Goal: Information Seeking & Learning: Learn about a topic

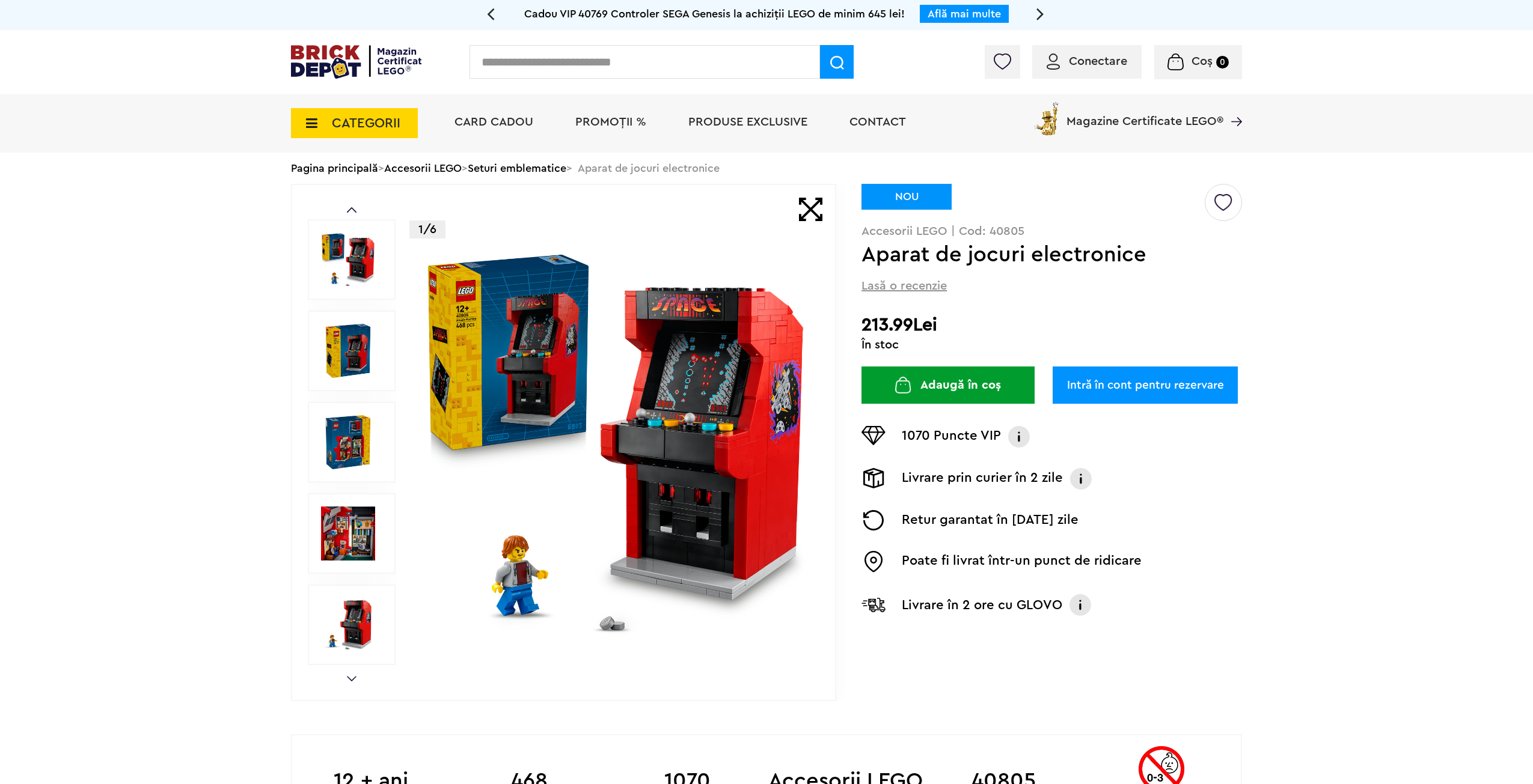
click at [511, 356] on img at bounding box center [615, 442] width 387 height 387
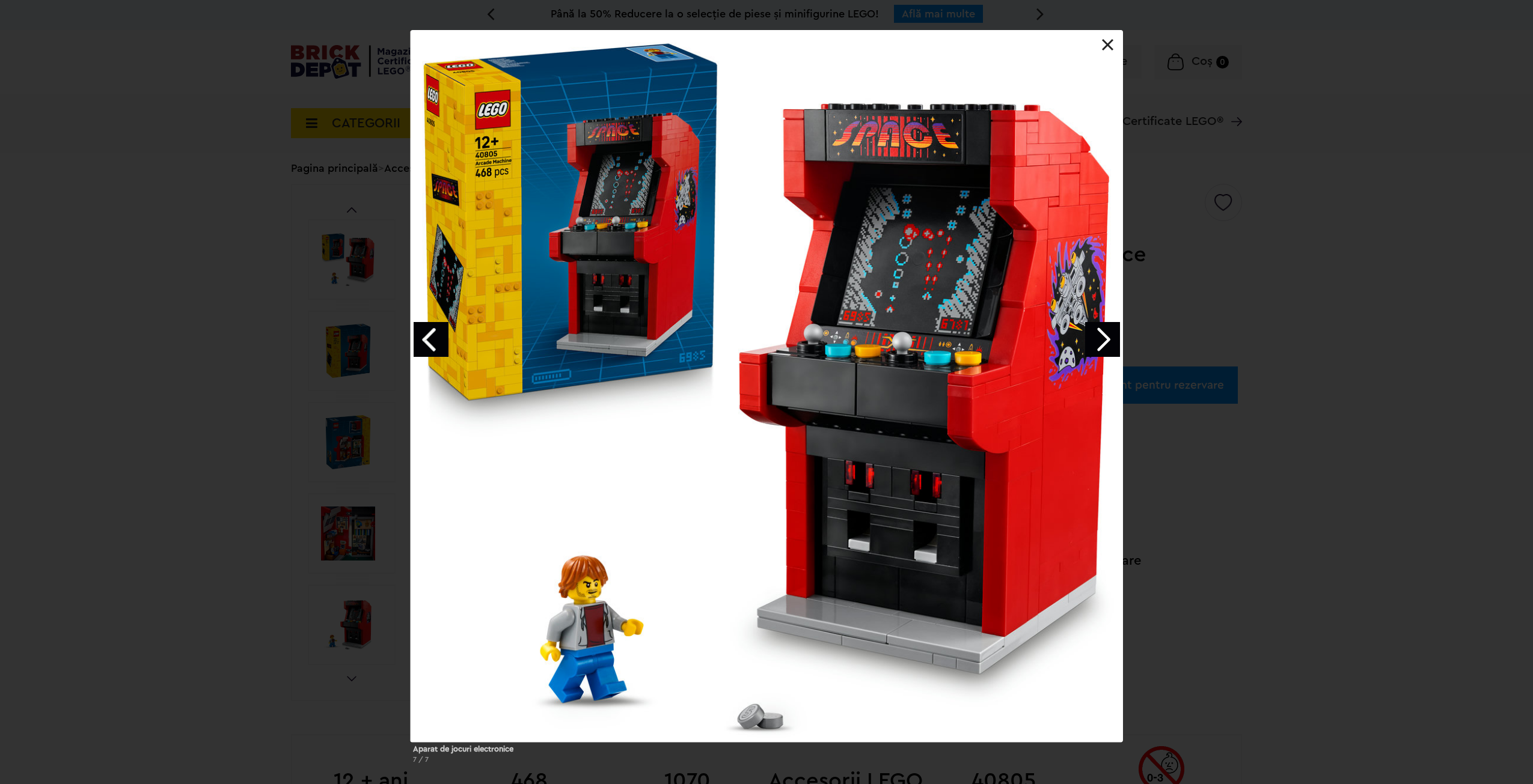
click at [1102, 336] on link "Next image" at bounding box center [1102, 339] width 35 height 35
click at [1102, 336] on link "Next image" at bounding box center [1102, 339] width 35 height 35
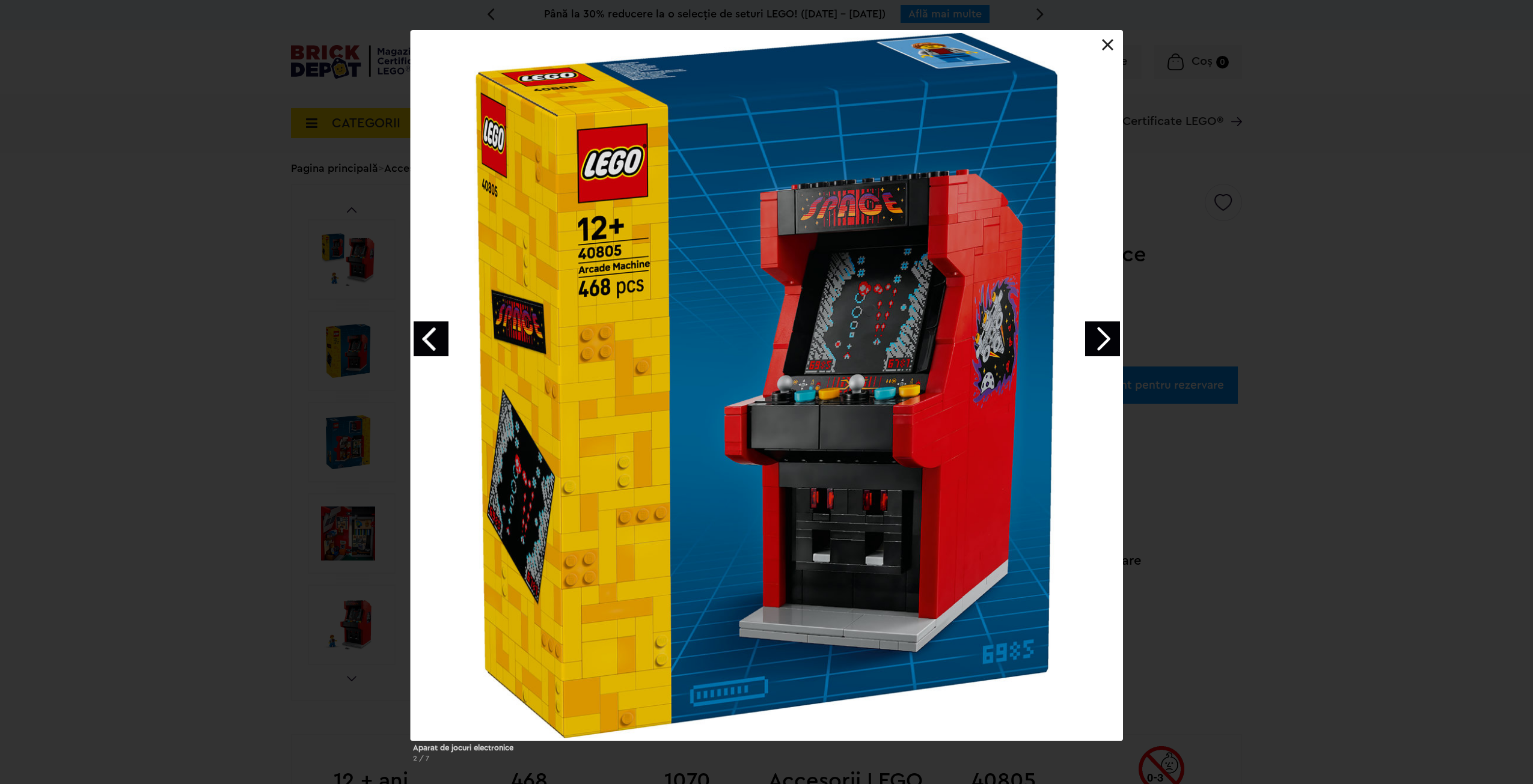
click at [1102, 336] on link "Next image" at bounding box center [1102, 339] width 35 height 35
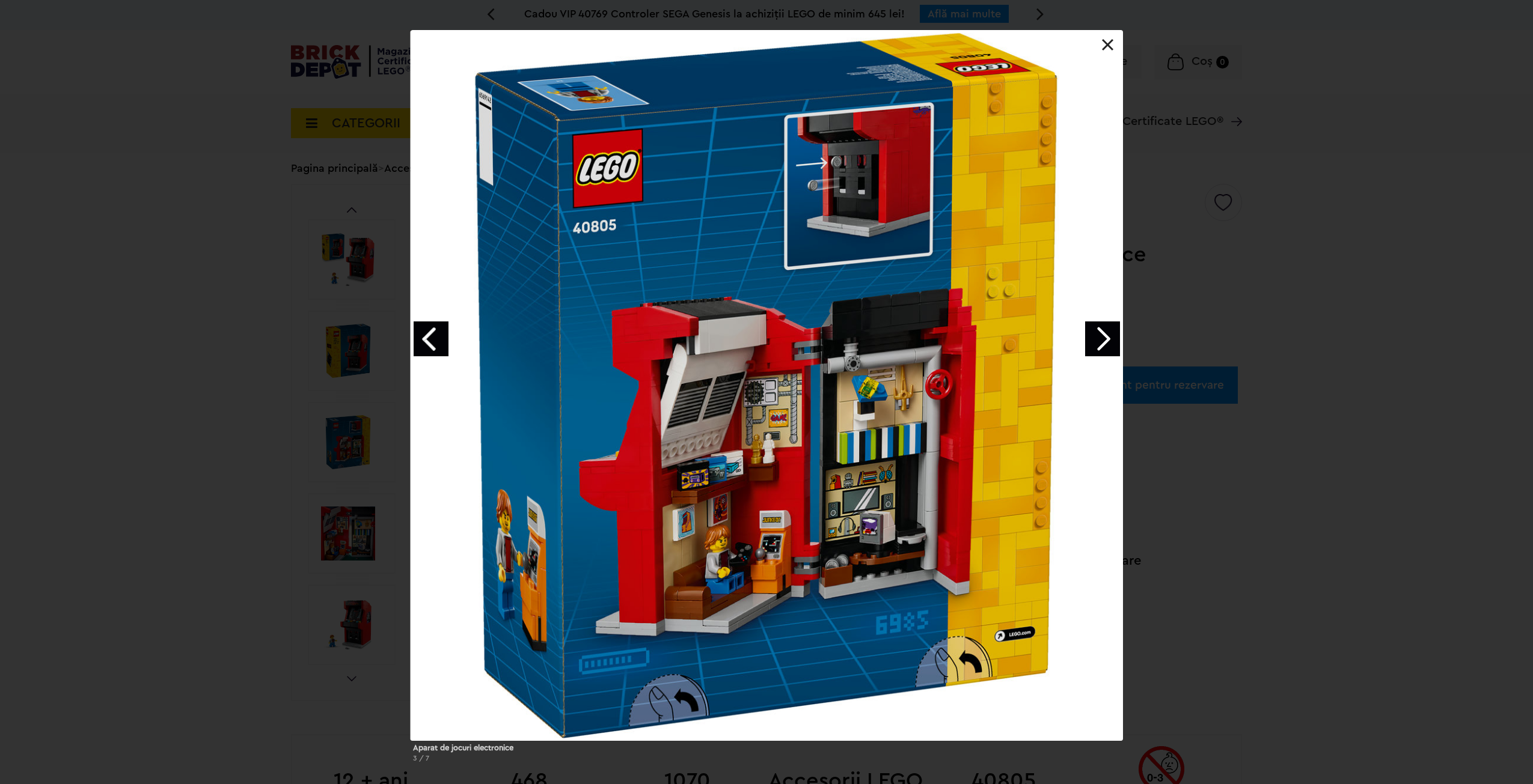
click at [1100, 338] on link "Next image" at bounding box center [1102, 339] width 35 height 35
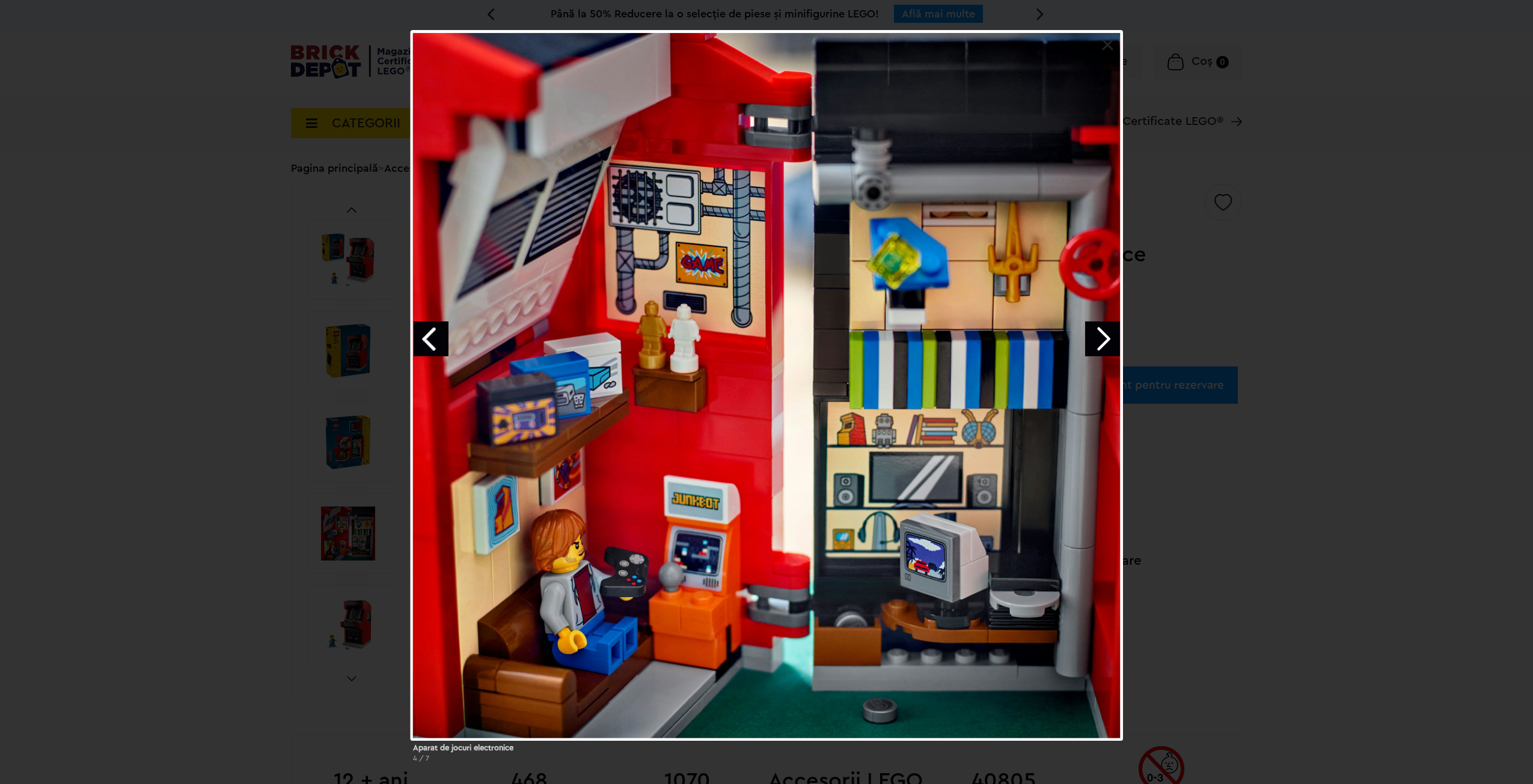
click at [1096, 342] on link "Next image" at bounding box center [1102, 339] width 35 height 35
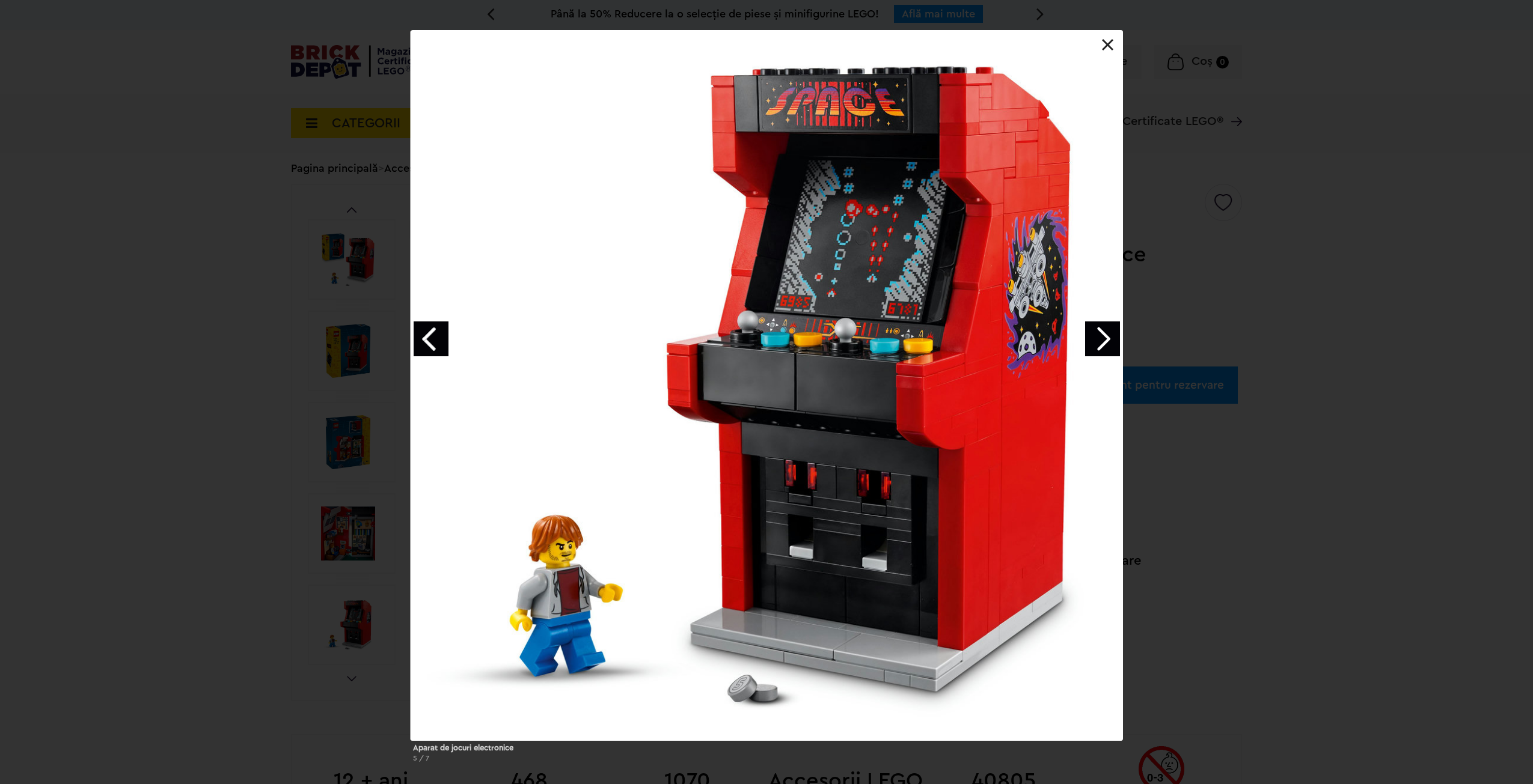
click at [1097, 342] on link "Next image" at bounding box center [1102, 339] width 35 height 35
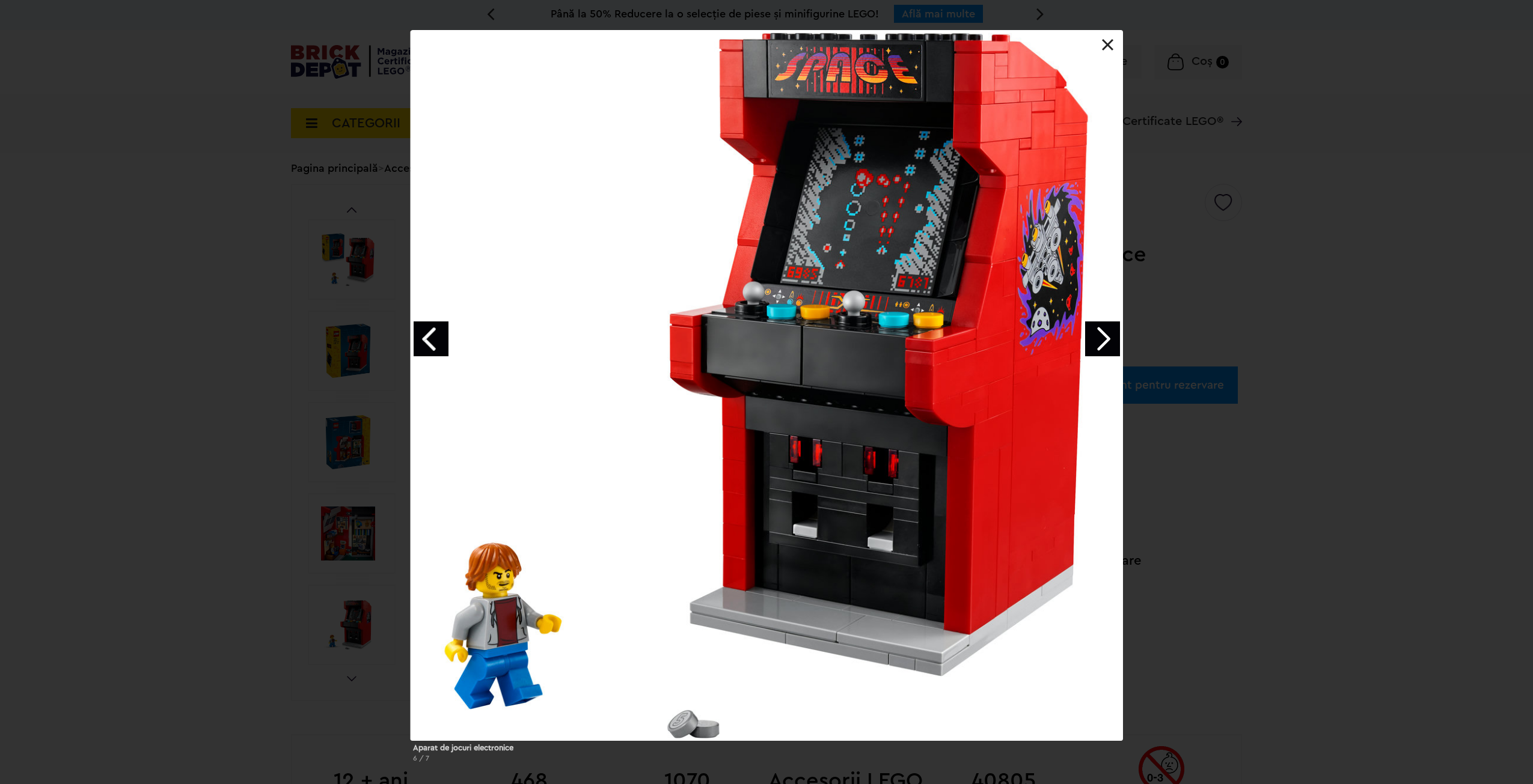
click at [1097, 342] on link "Next image" at bounding box center [1102, 339] width 35 height 35
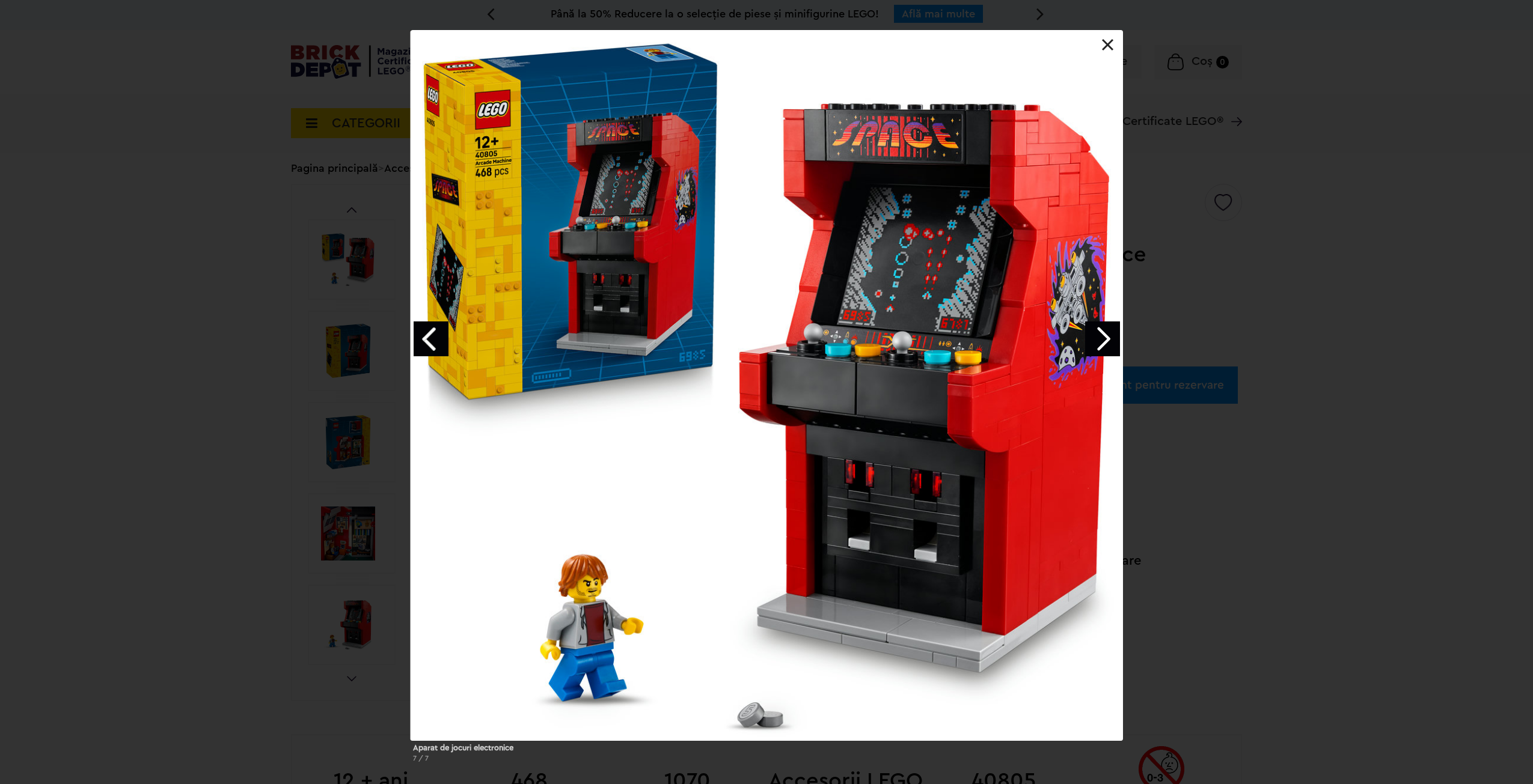
click at [1097, 342] on link "Next image" at bounding box center [1102, 339] width 35 height 35
click at [1112, 38] on div at bounding box center [767, 385] width 713 height 711
click at [1106, 45] on link at bounding box center [1107, 45] width 12 height 12
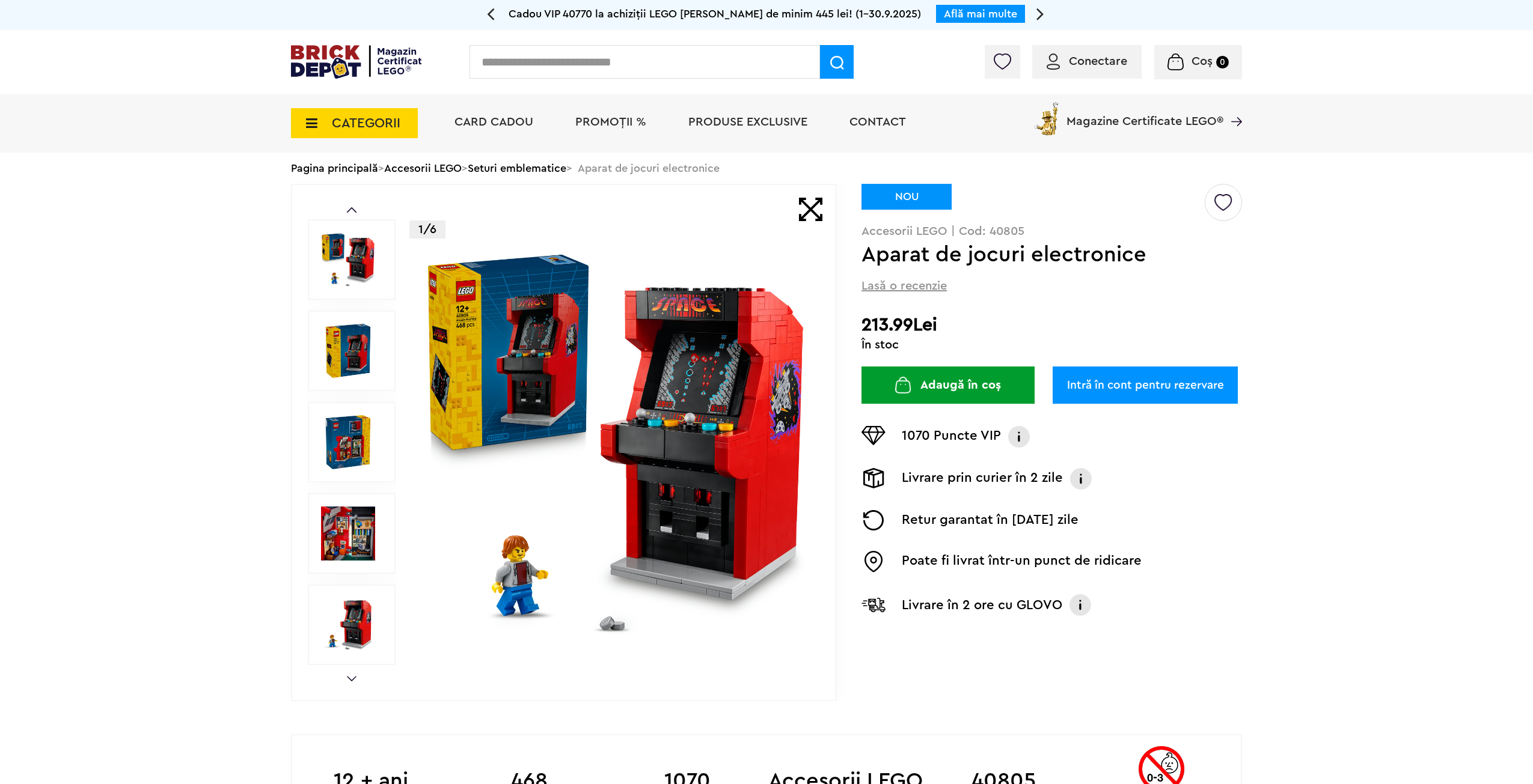
click at [616, 123] on span "PROMOȚII %" at bounding box center [611, 122] width 71 height 12
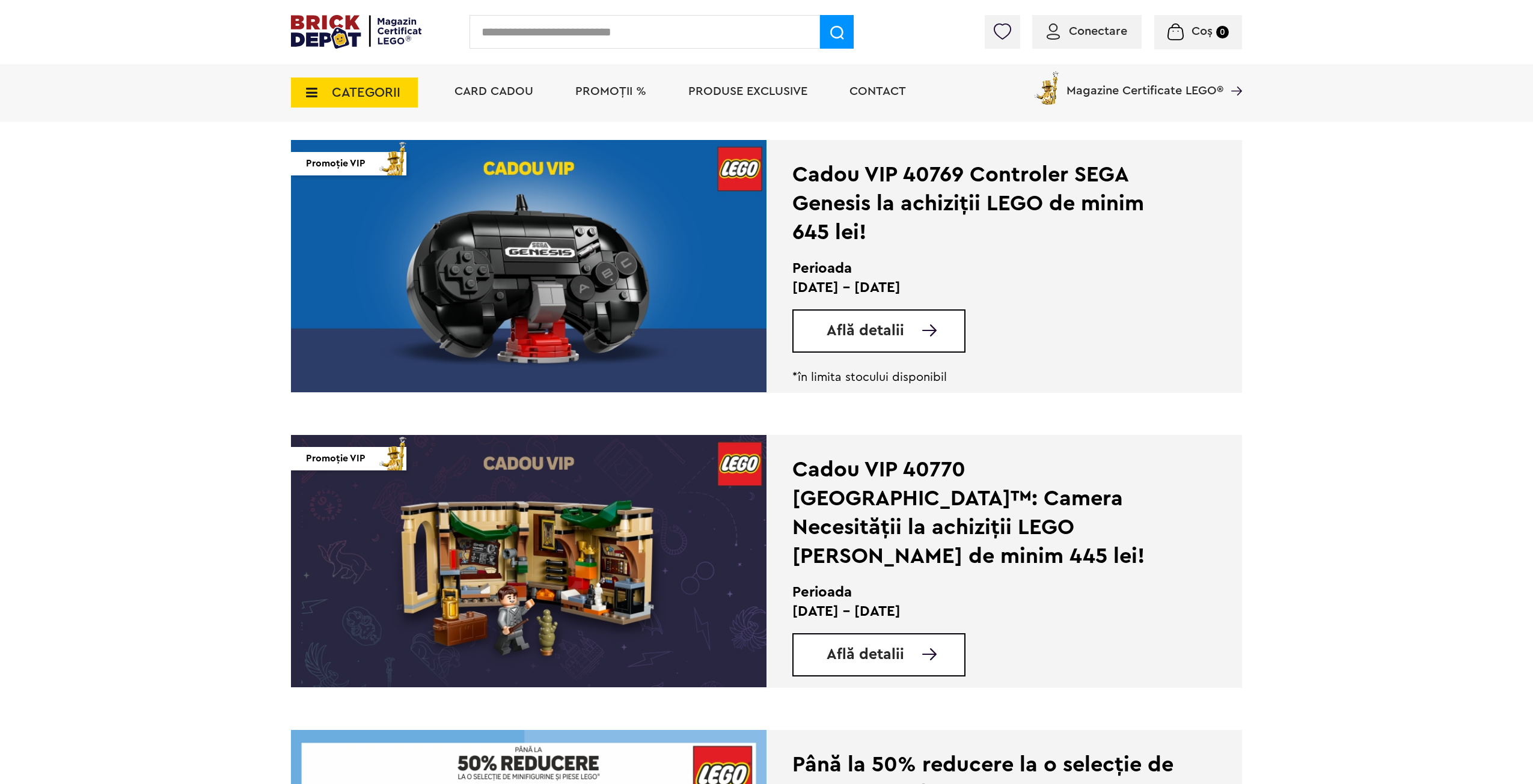
scroll to position [1442, 0]
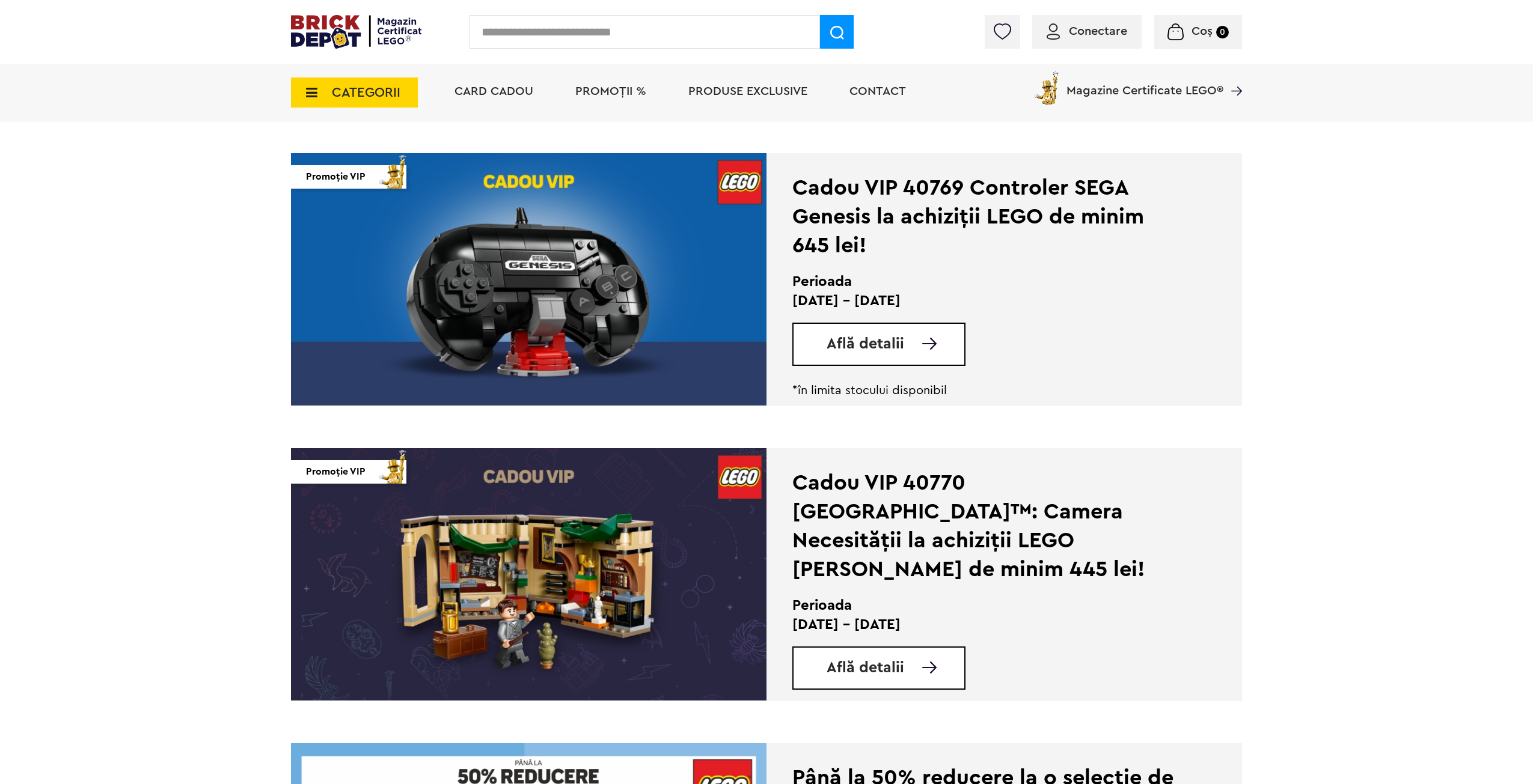
click at [890, 338] on span "Află detalii" at bounding box center [865, 344] width 77 height 15
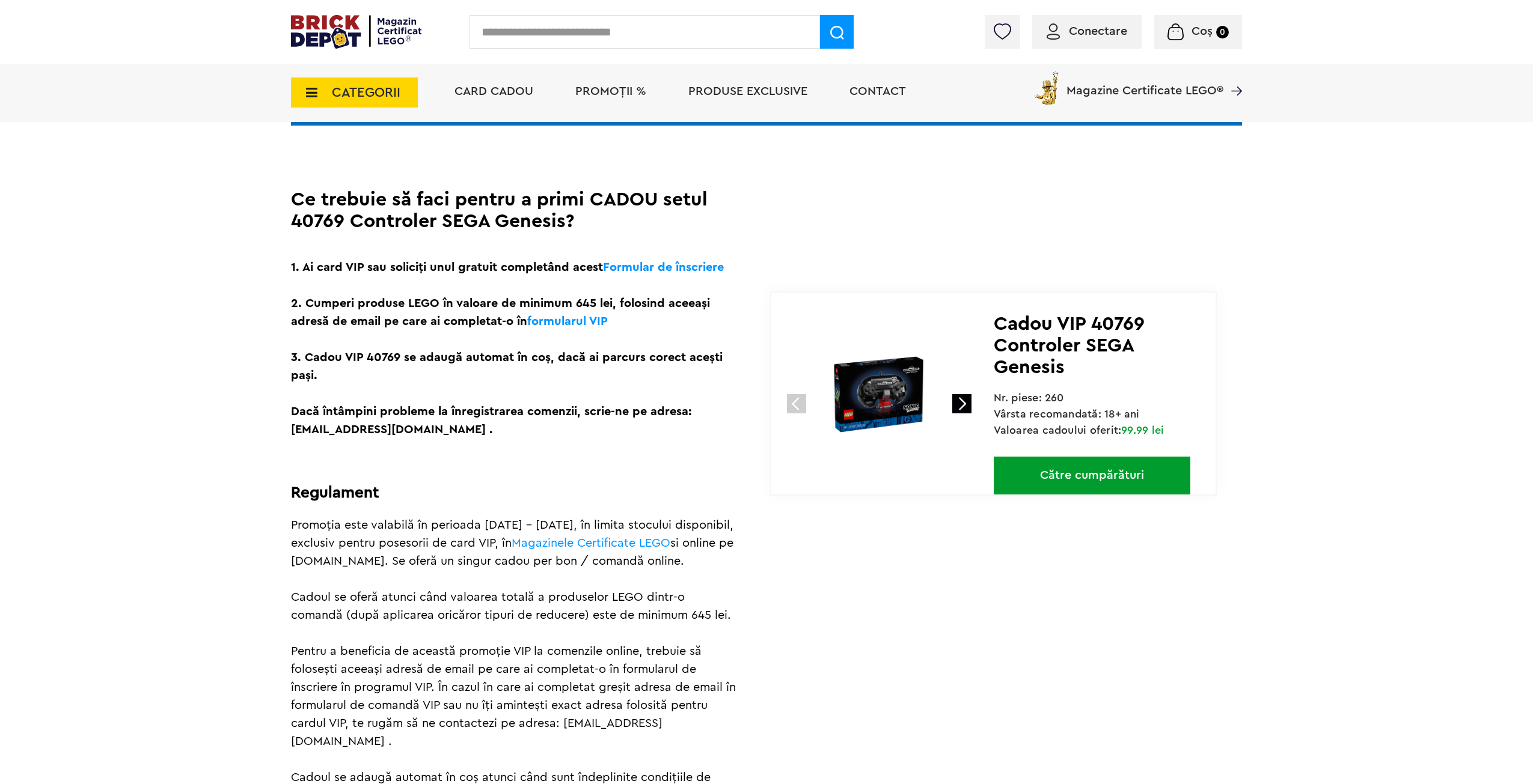
scroll to position [180, 0]
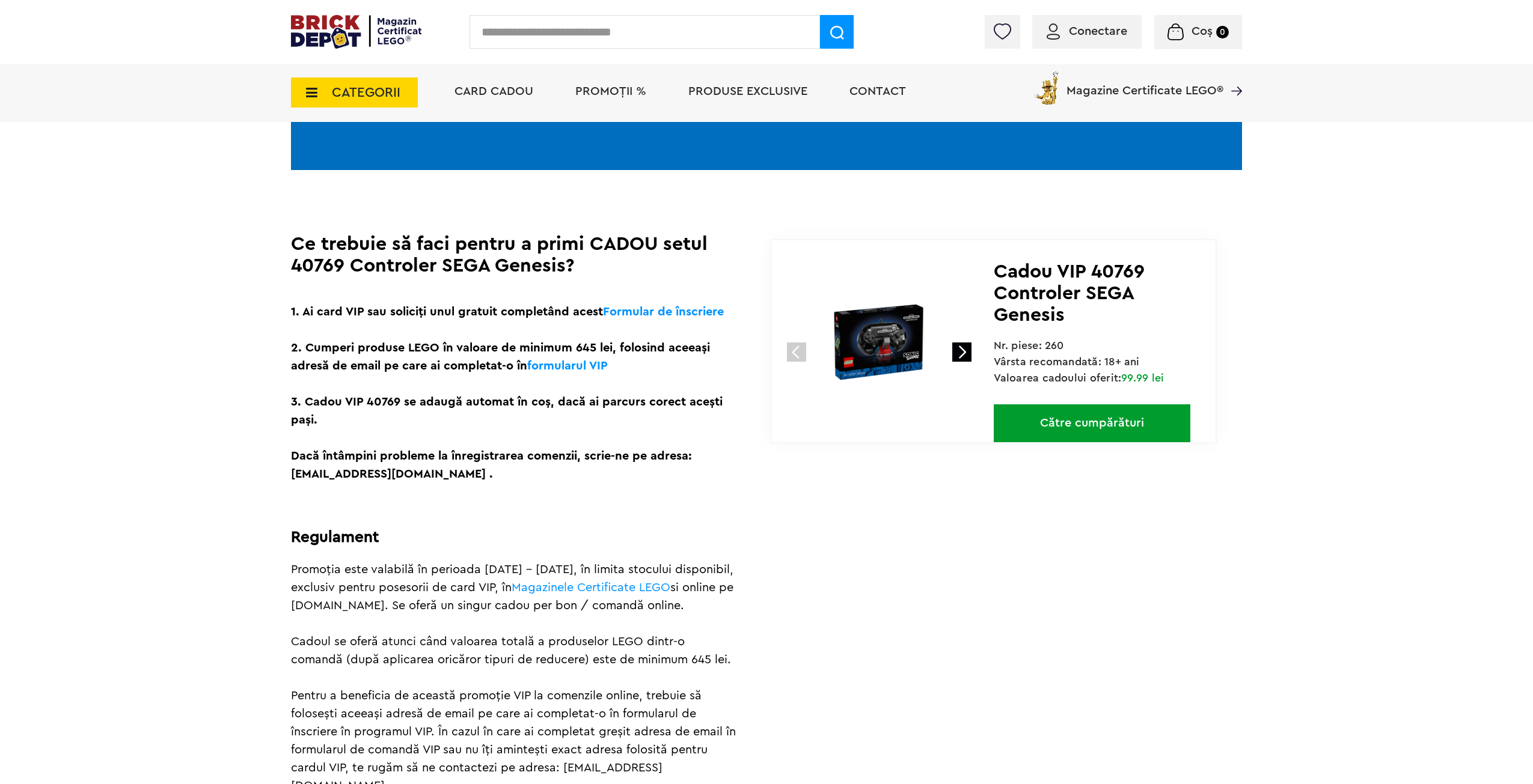
click at [964, 349] on link at bounding box center [961, 352] width 19 height 19
click at [964, 351] on link at bounding box center [961, 352] width 19 height 19
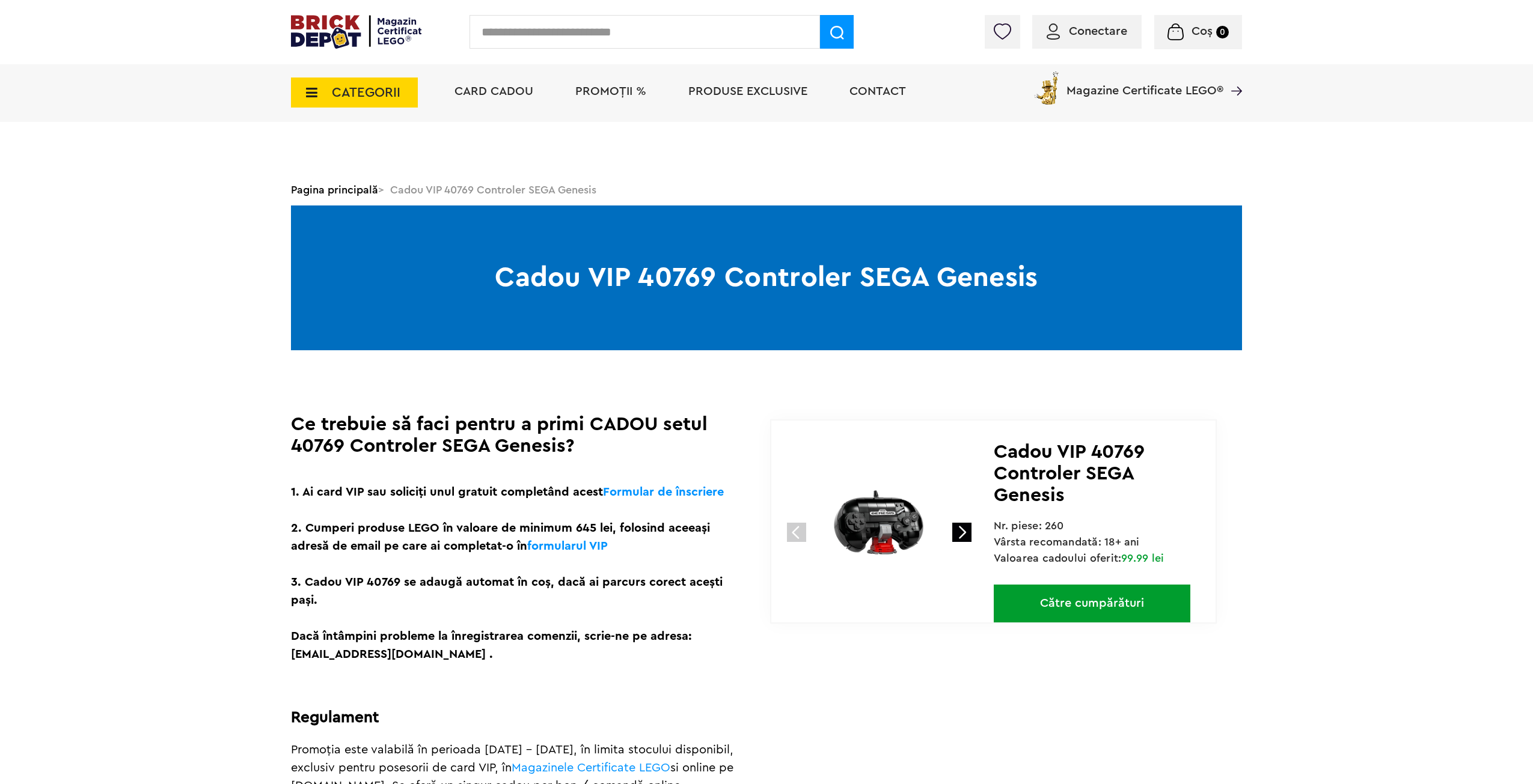
scroll to position [0, 0]
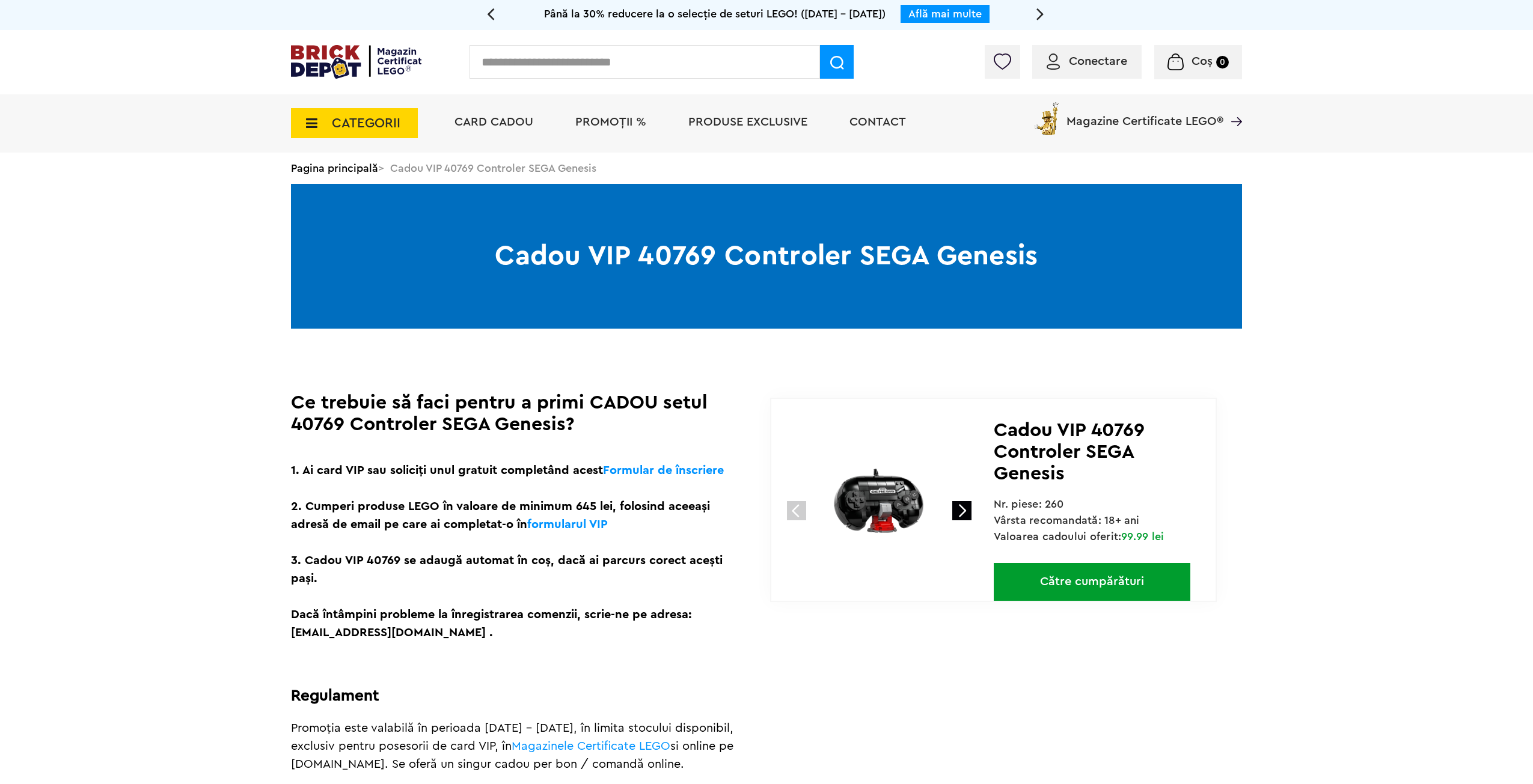
click at [674, 67] on input "text" at bounding box center [645, 62] width 351 height 34
type input "****"
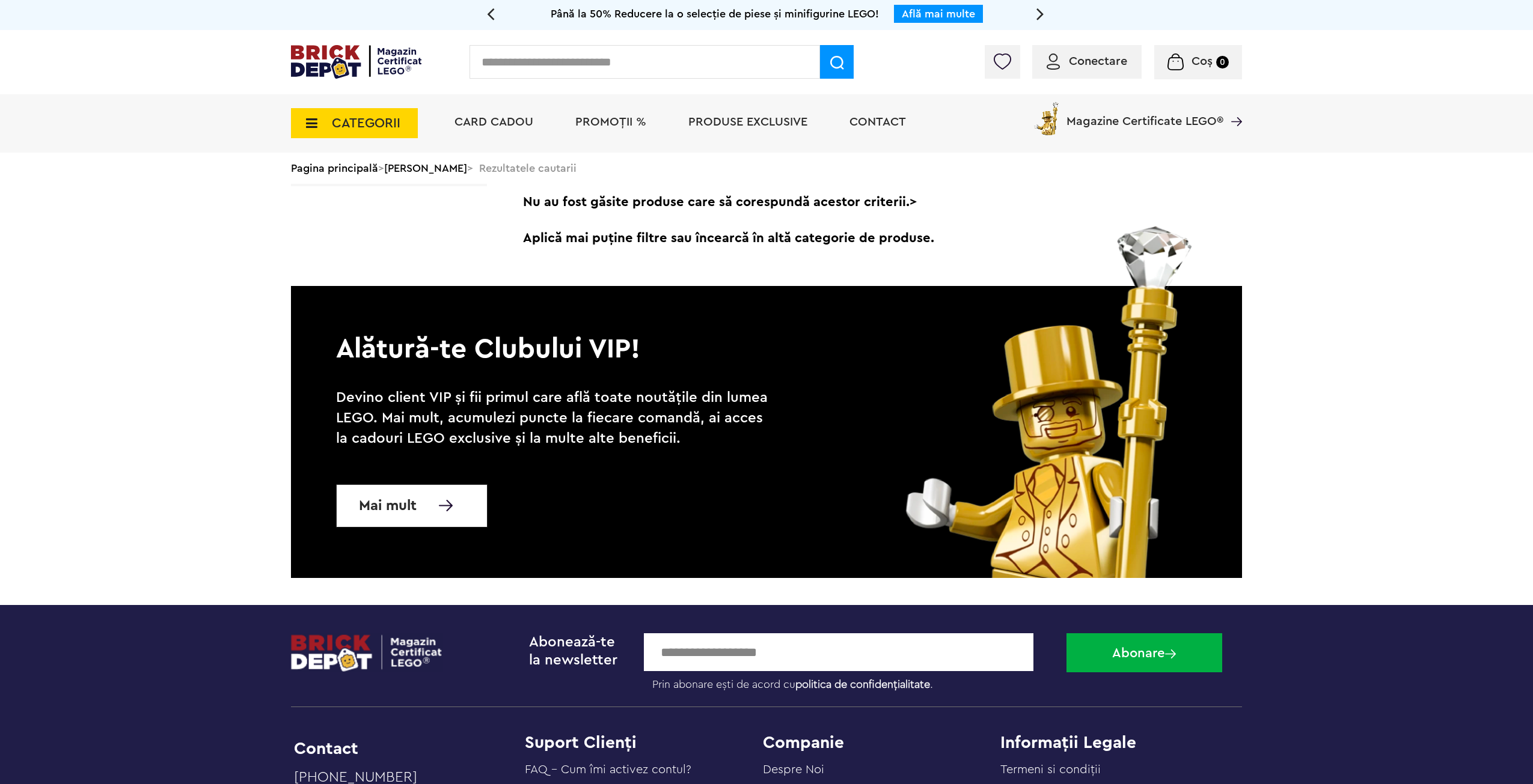
click at [332, 56] on img at bounding box center [356, 62] width 130 height 34
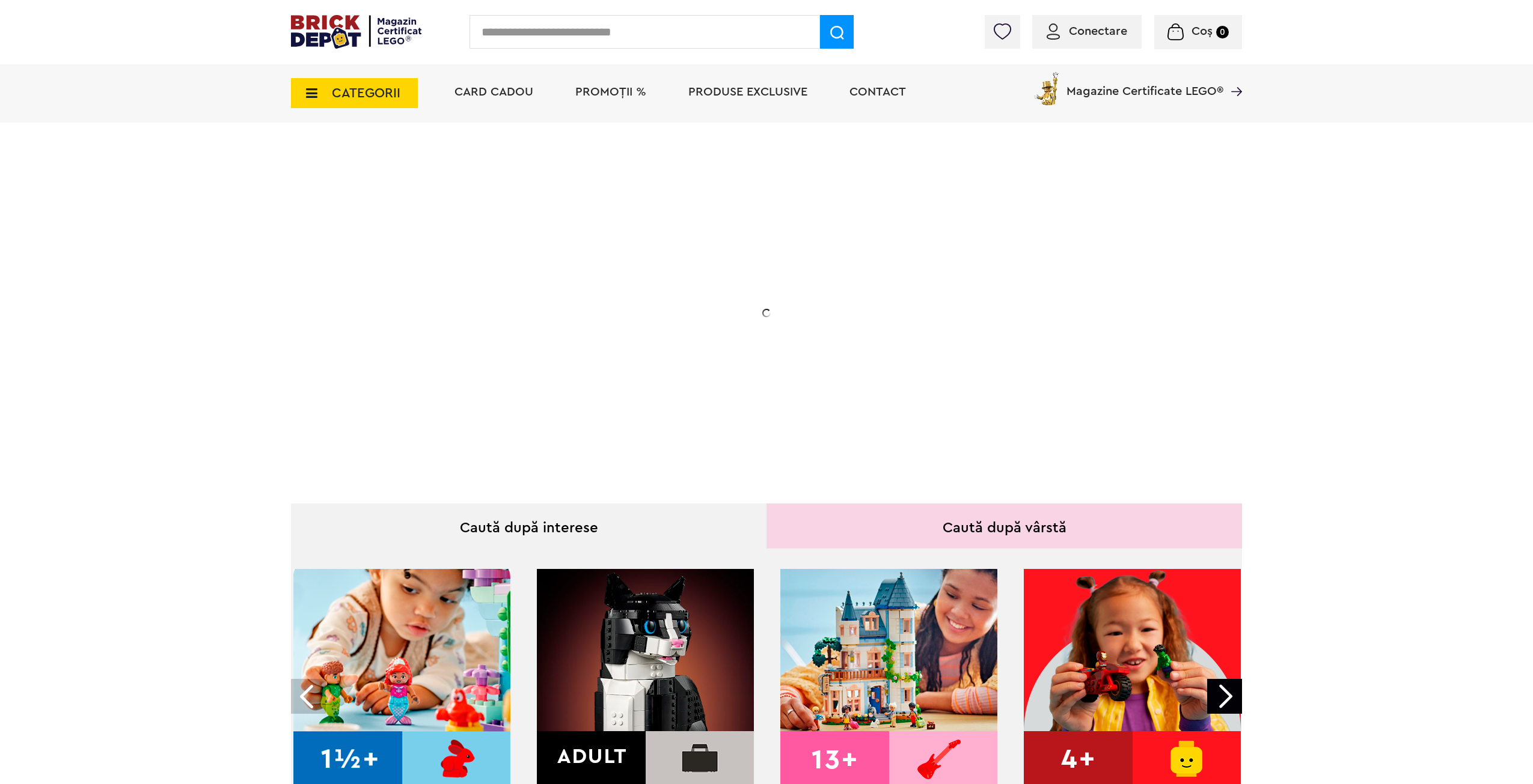
click at [631, 37] on input "text" at bounding box center [645, 32] width 351 height 34
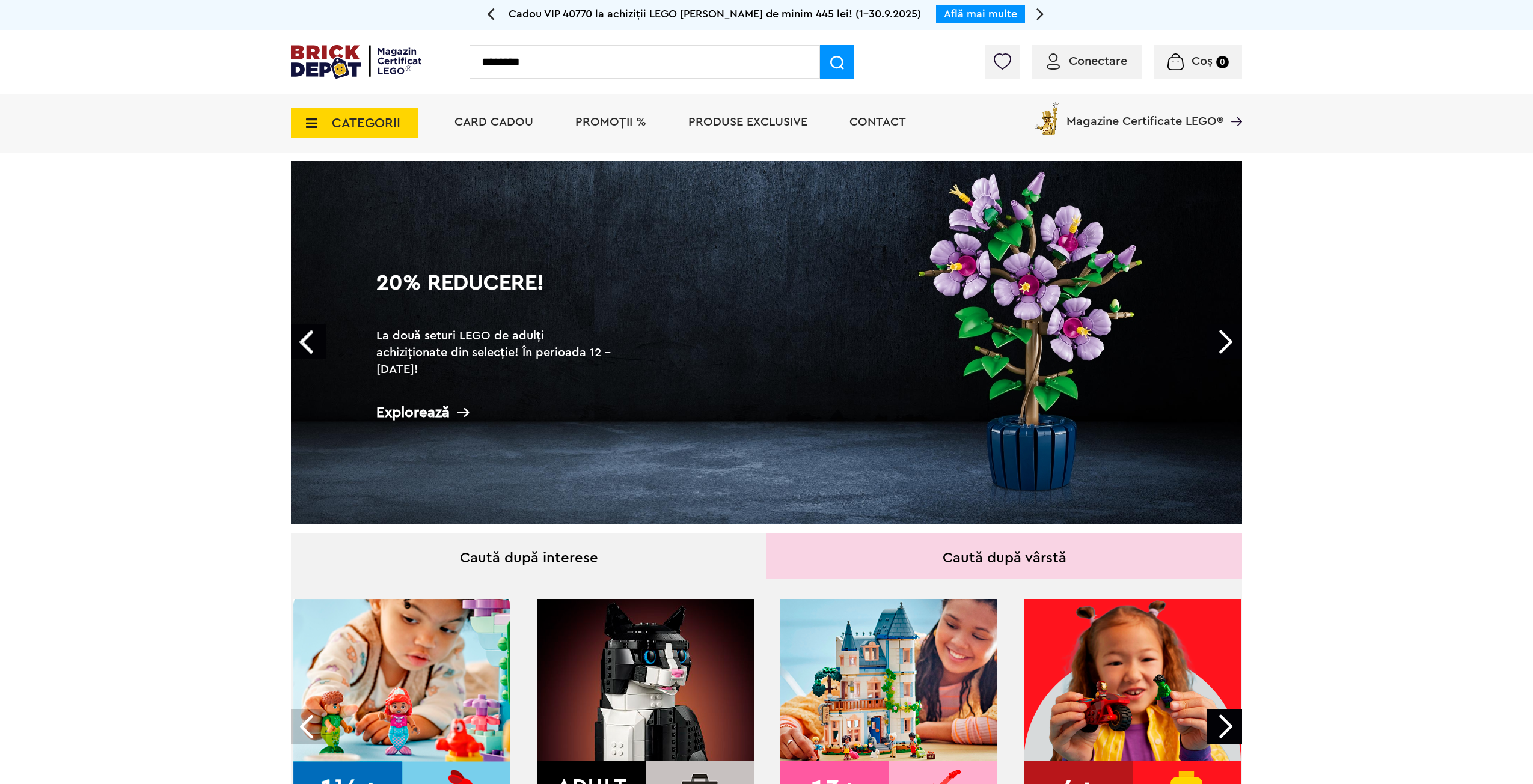
type input "********"
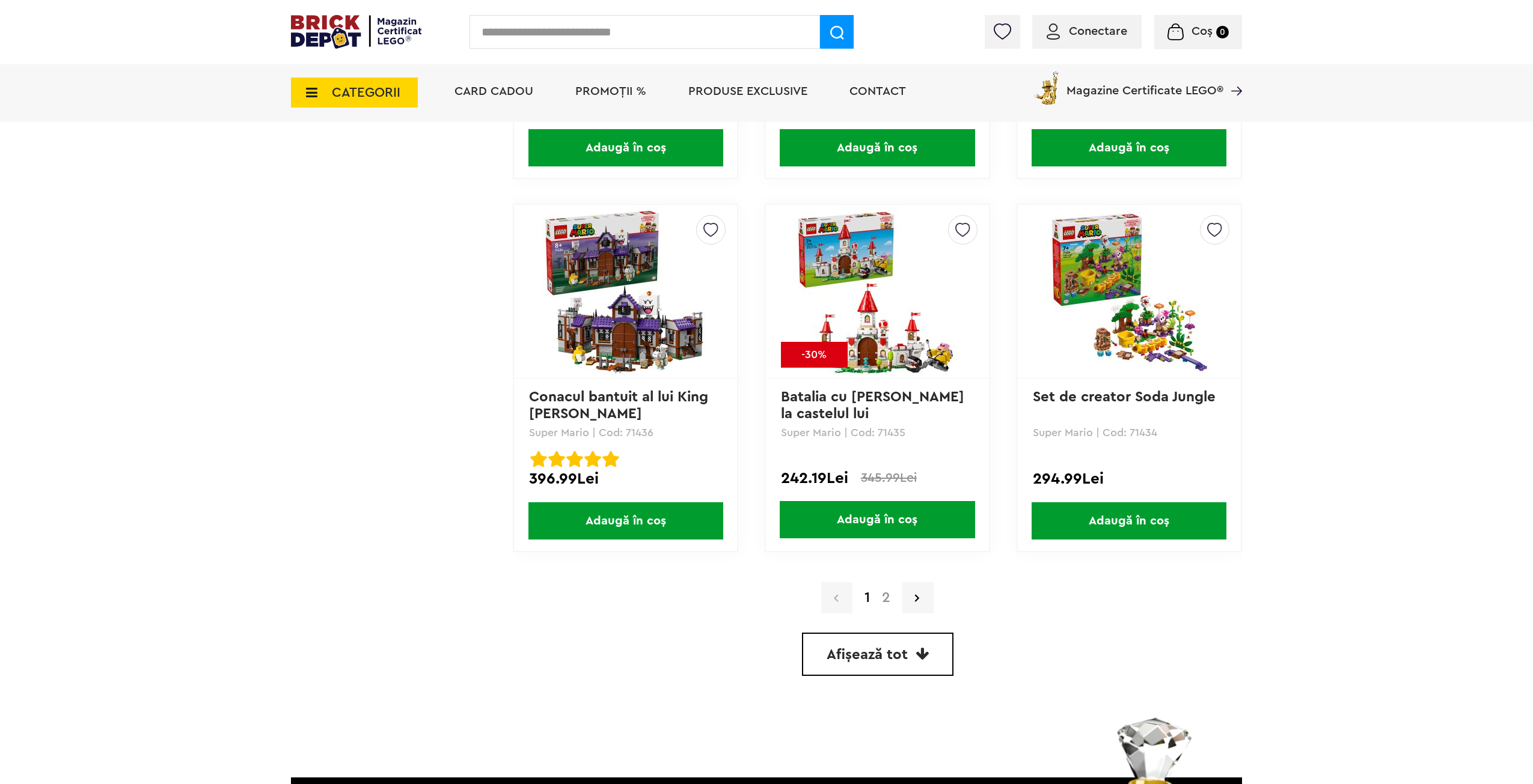
scroll to position [3125, 0]
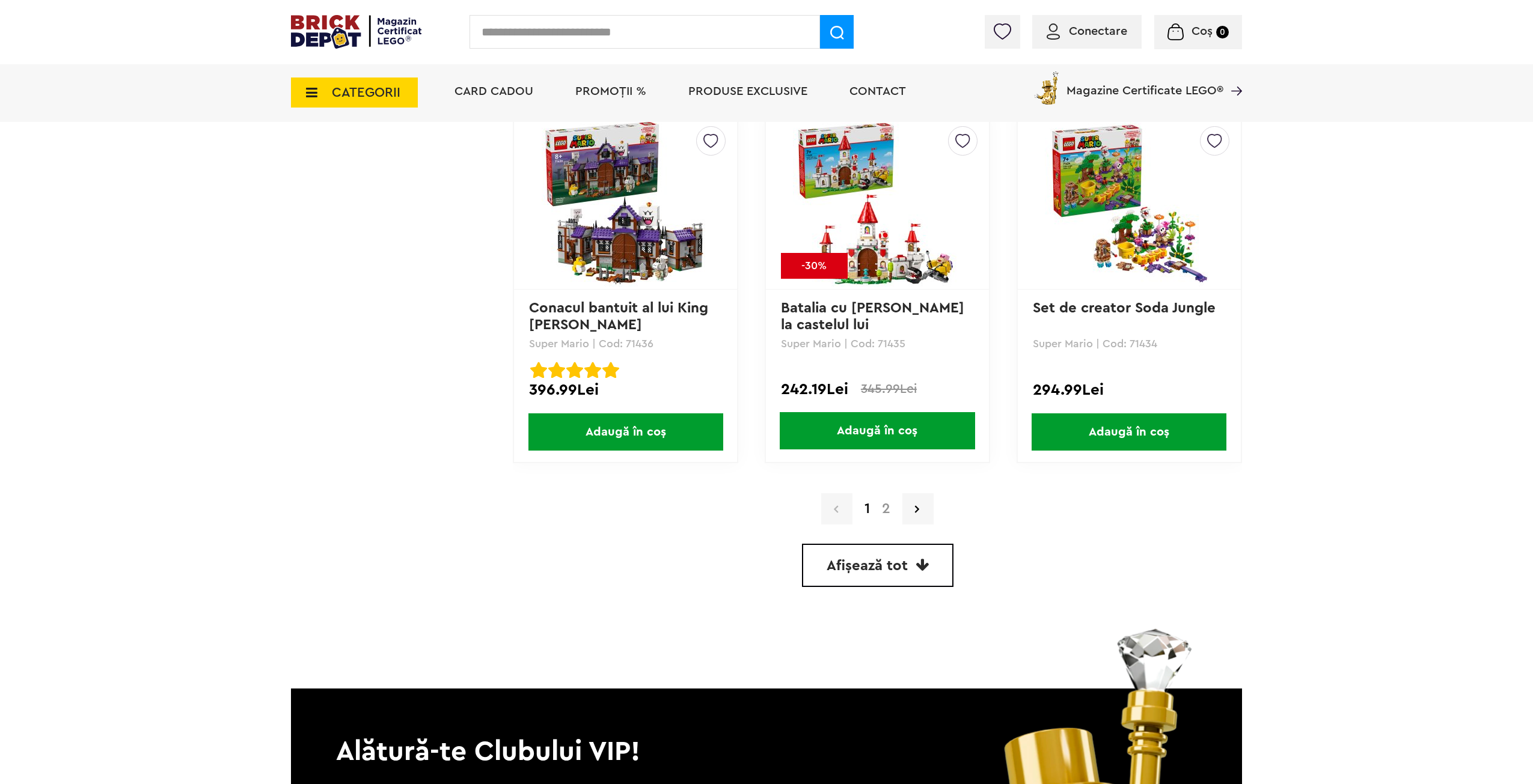
click at [884, 508] on link "2" at bounding box center [886, 508] width 21 height 14
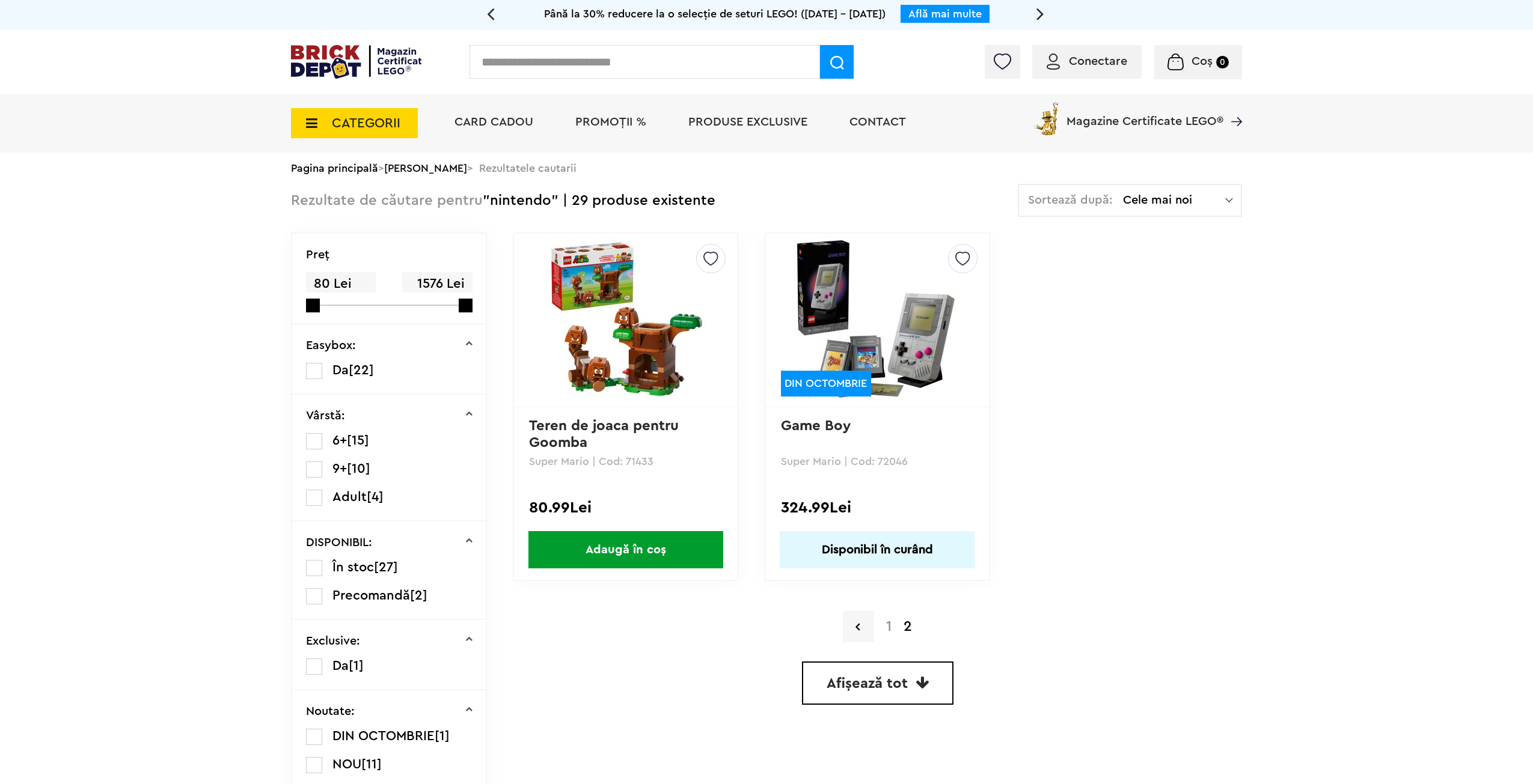
click at [613, 116] on span "PROMOȚII %" at bounding box center [611, 122] width 71 height 12
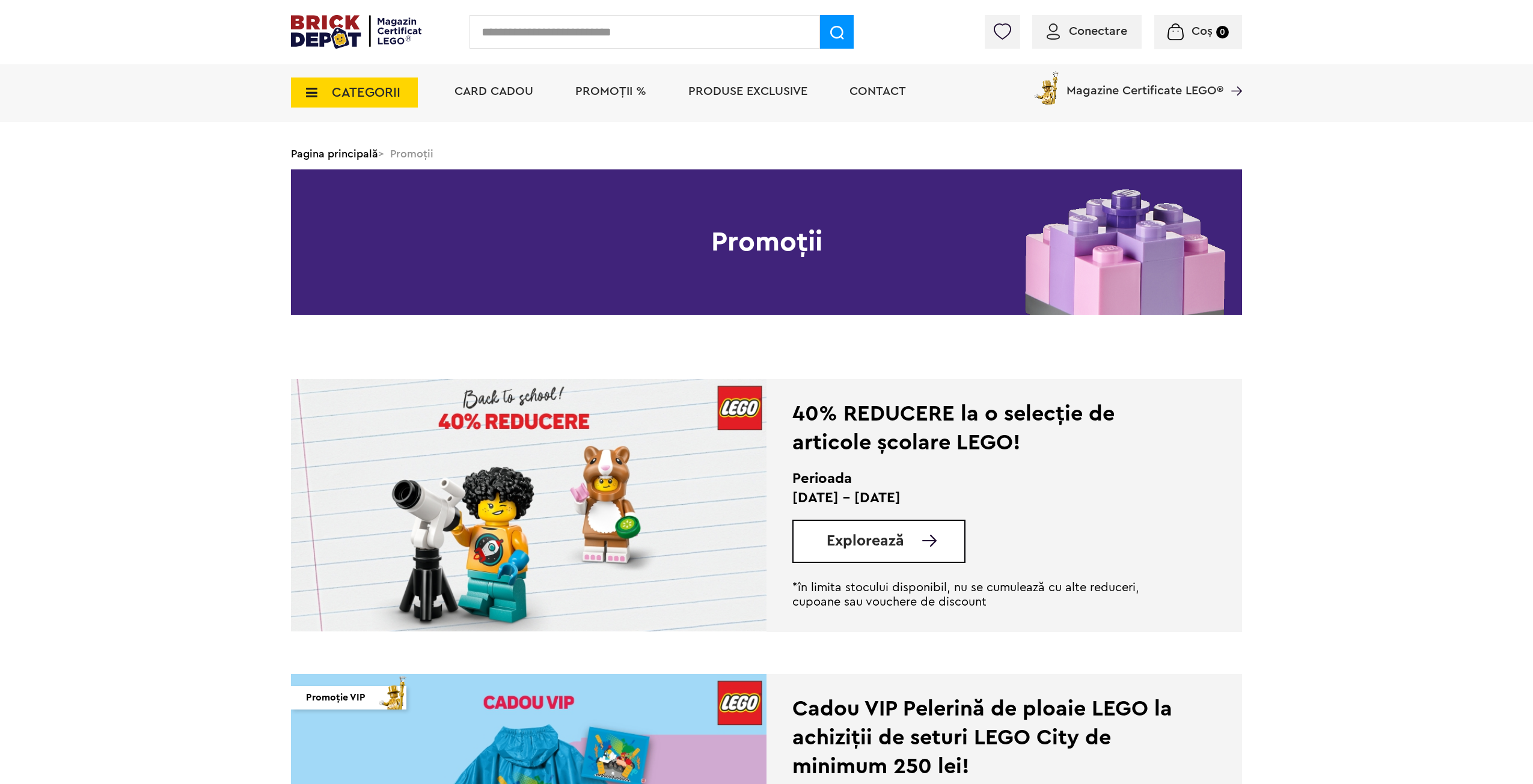
scroll to position [120, 0]
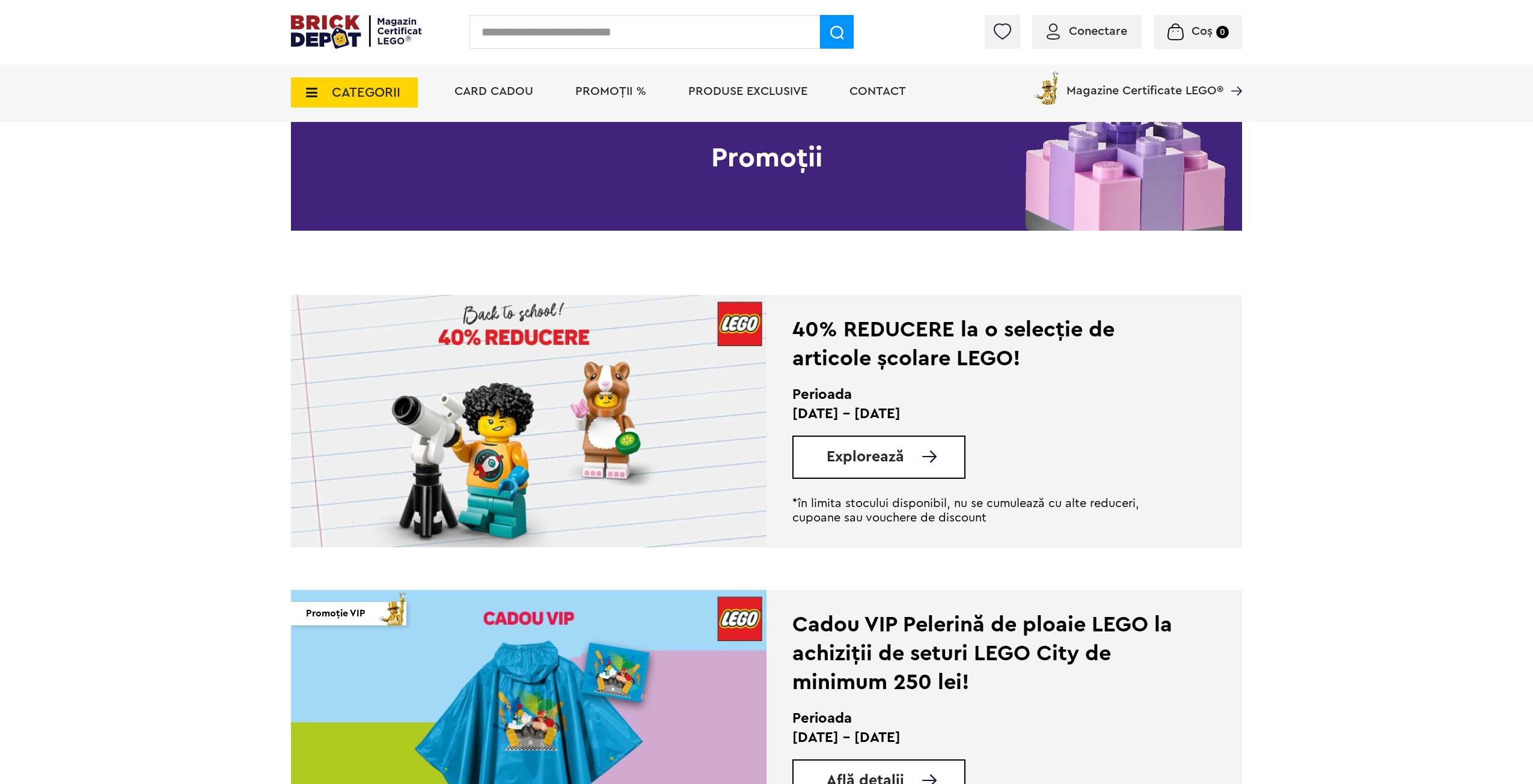
click at [913, 450] on link "Explorează" at bounding box center [895, 457] width 138 height 15
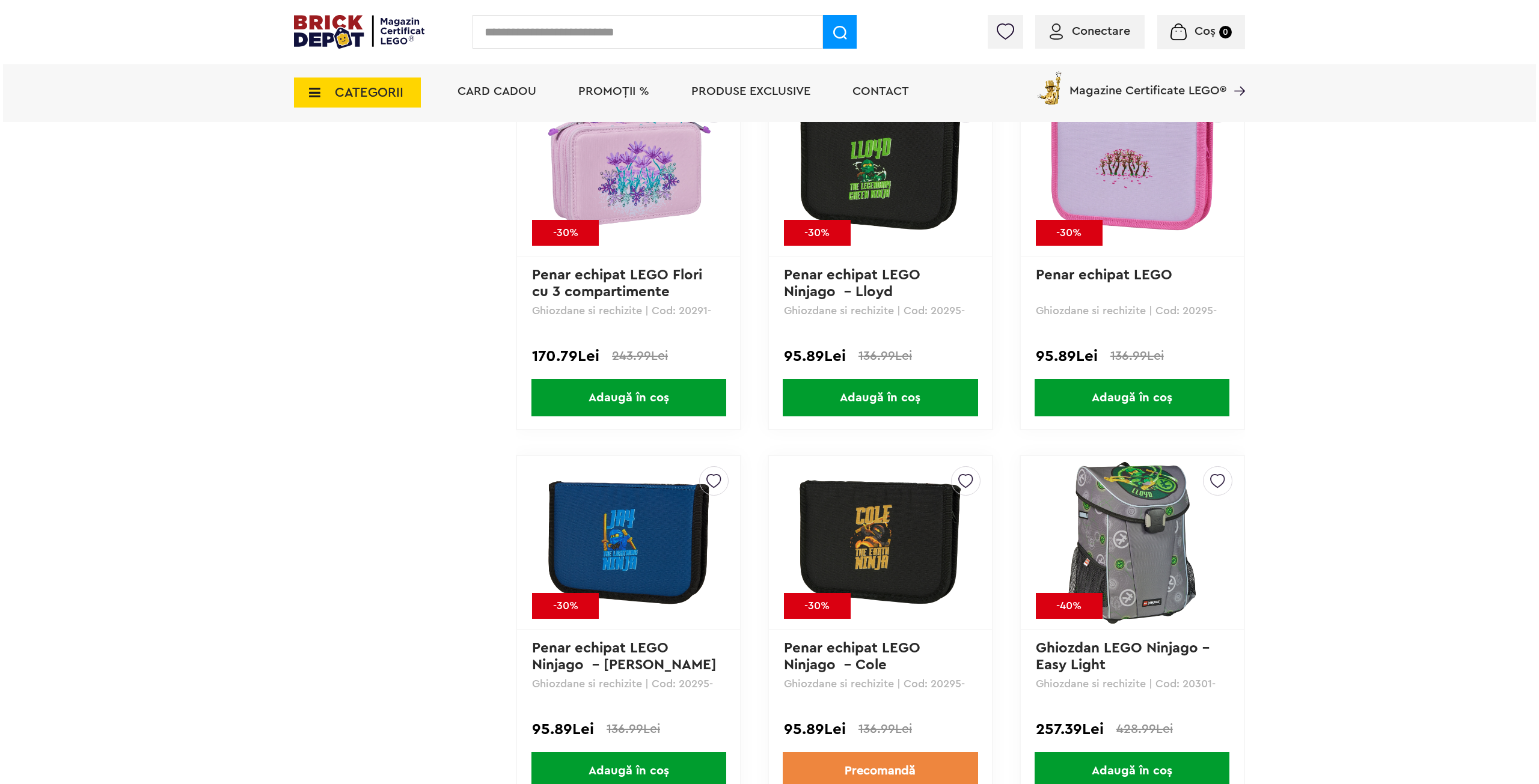
scroll to position [5318, 0]
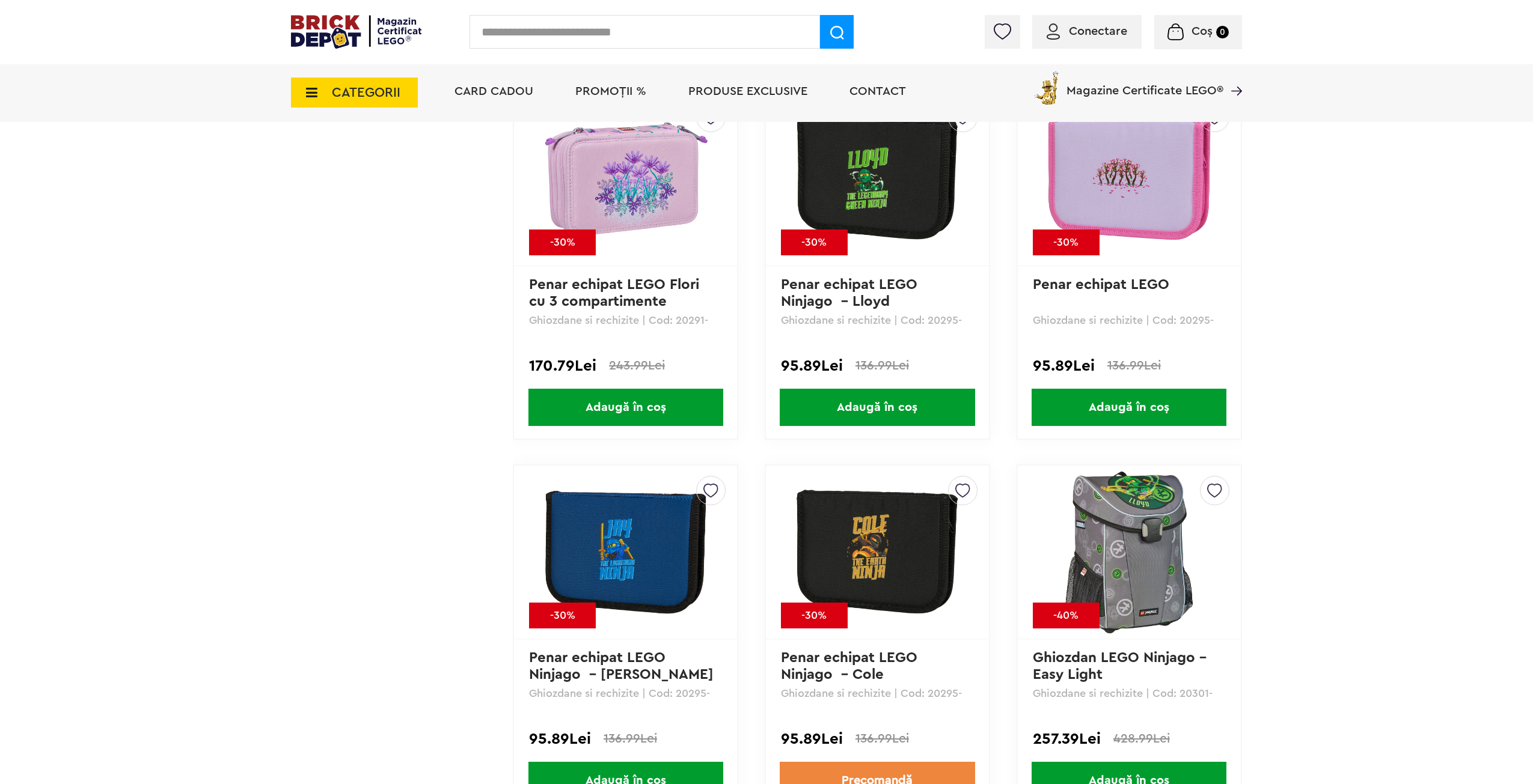
click at [731, 21] on input "text" at bounding box center [645, 32] width 351 height 34
click at [652, 31] on input "text" at bounding box center [645, 32] width 351 height 34
click at [619, 34] on input "text" at bounding box center [645, 32] width 351 height 34
click at [618, 34] on input "text" at bounding box center [645, 32] width 351 height 34
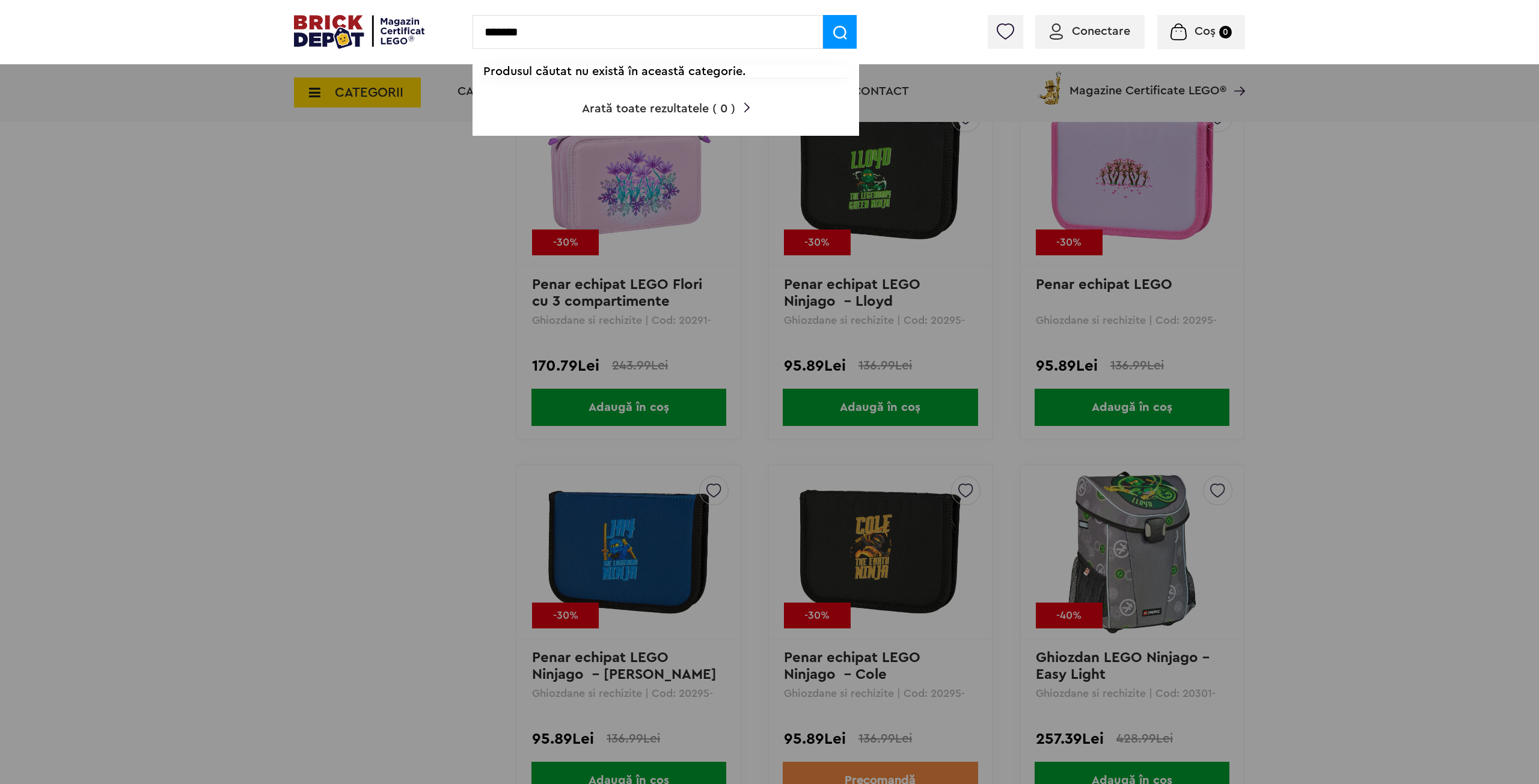
type input "*******"
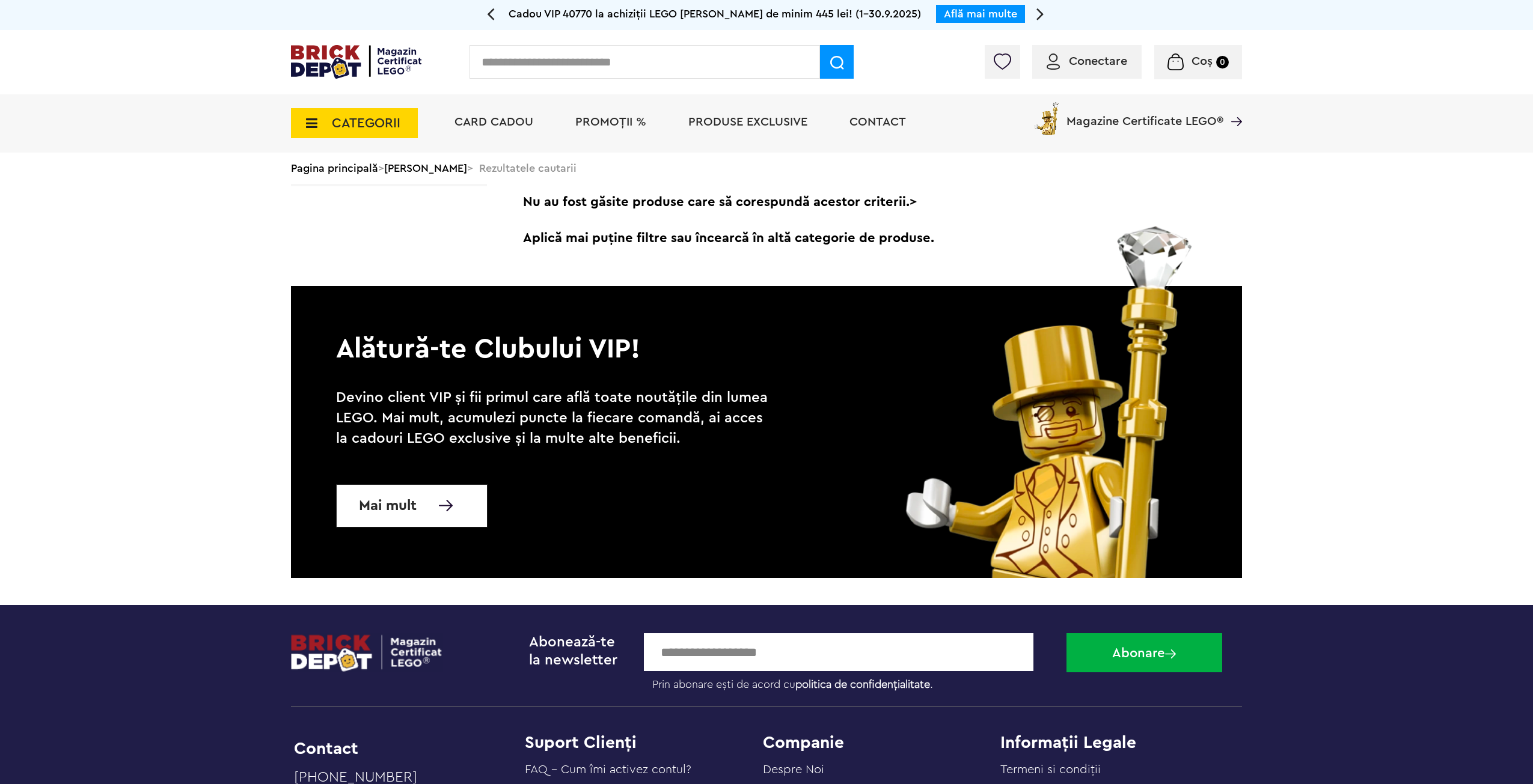
click at [562, 66] on input "text" at bounding box center [645, 62] width 351 height 34
click at [488, 14] on icon at bounding box center [490, 14] width 8 height 21
click at [322, 64] on img at bounding box center [356, 62] width 130 height 34
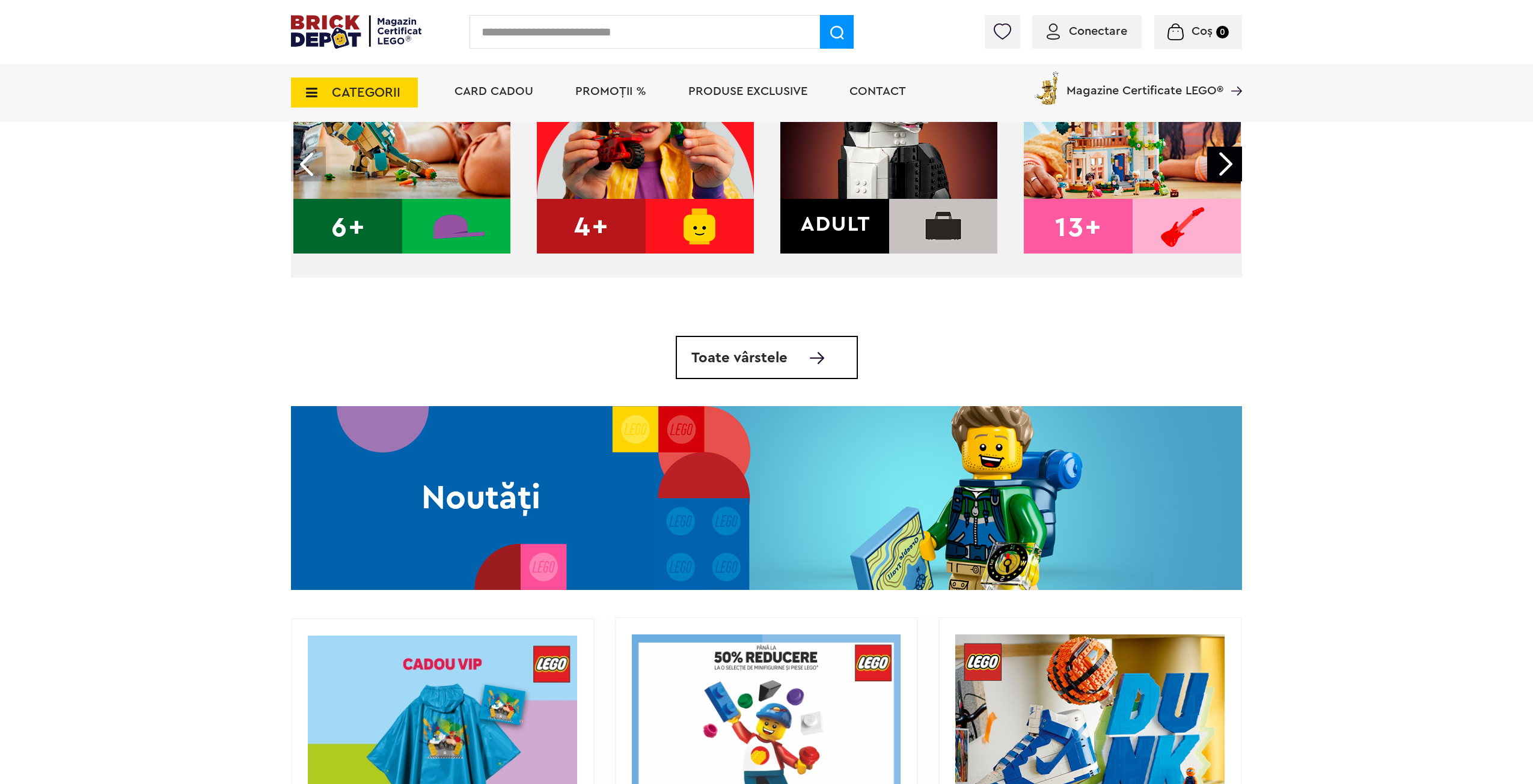
scroll to position [781, 0]
